Goal: Information Seeking & Learning: Check status

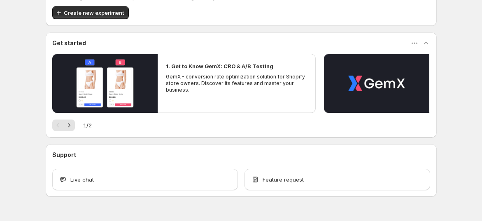
scroll to position [63, 0]
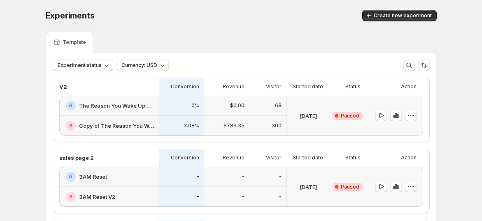
click at [100, 104] on h2 "The Reason You Wake Up At 3AM" at bounding box center [116, 106] width 75 height 8
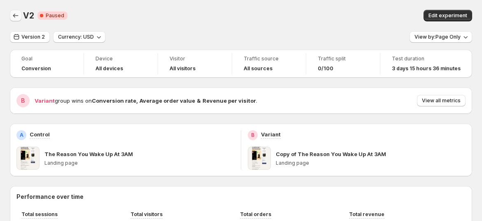
click at [13, 13] on icon "Back" at bounding box center [16, 16] width 8 height 8
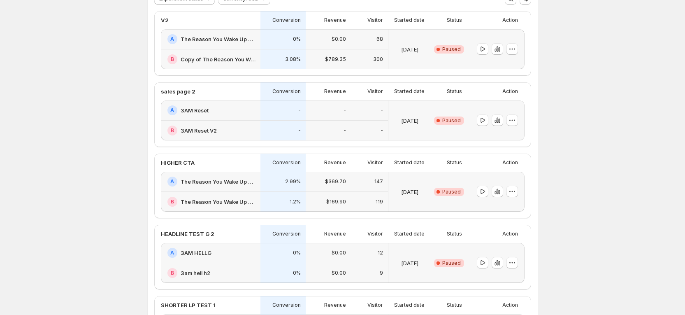
scroll to position [50, 0]
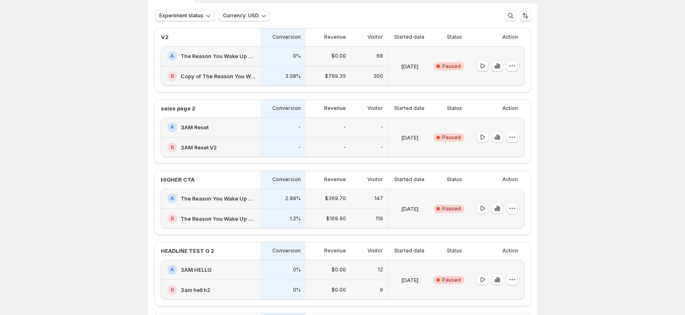
click at [224, 52] on h2 "The Reason You Wake Up At 3AM" at bounding box center [218, 56] width 75 height 8
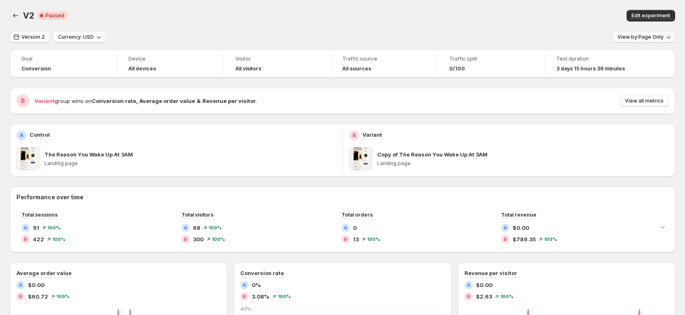
click at [481, 36] on span "View by: Page Only" at bounding box center [641, 37] width 46 height 7
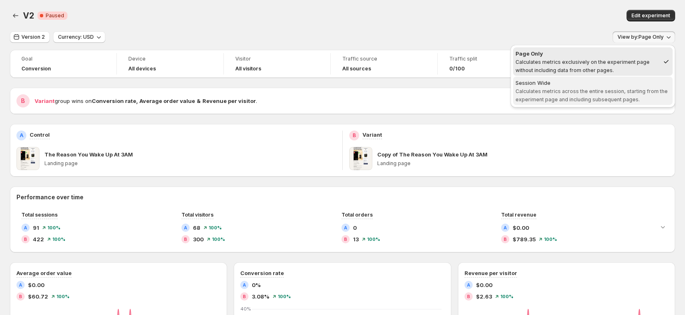
click at [481, 87] on span "Session Wide Calculates metrics across the entire session, starting from the ex…" at bounding box center [593, 91] width 155 height 24
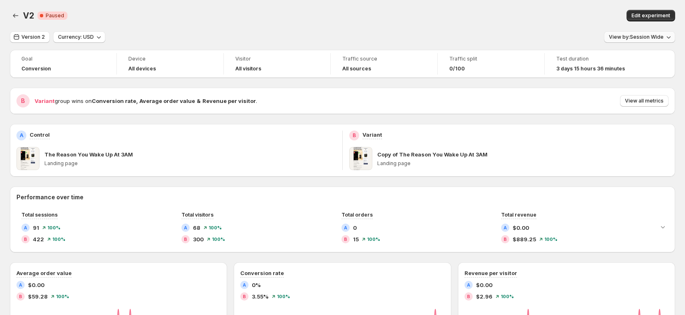
click at [481, 39] on span "View by: Session Wide" at bounding box center [636, 37] width 55 height 7
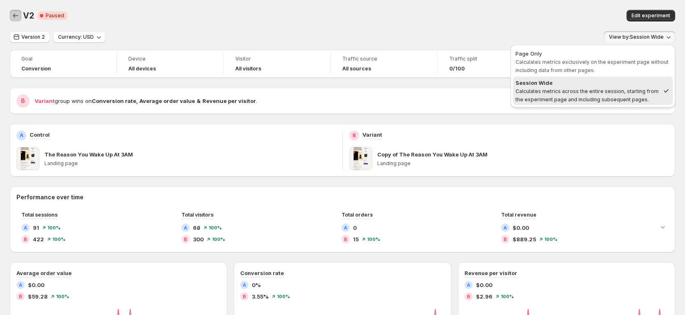
click at [12, 11] on button "Back" at bounding box center [16, 16] width 12 height 12
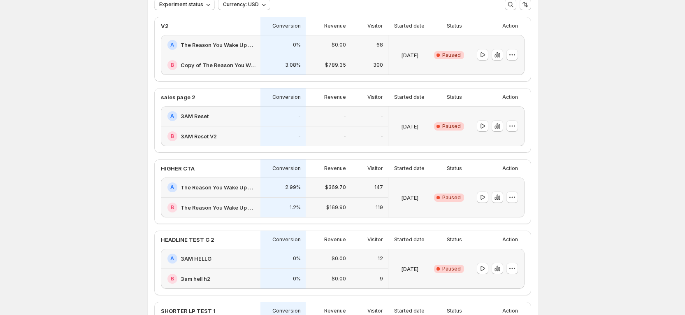
scroll to position [62, 0]
